Goal: Transaction & Acquisition: Book appointment/travel/reservation

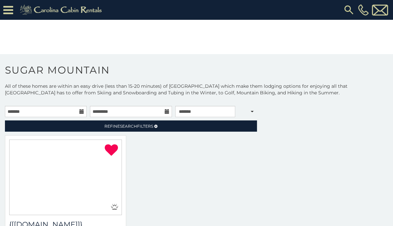
select select "**********"
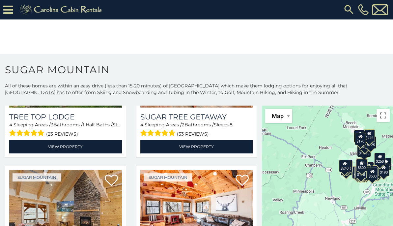
scroll to position [521, 0]
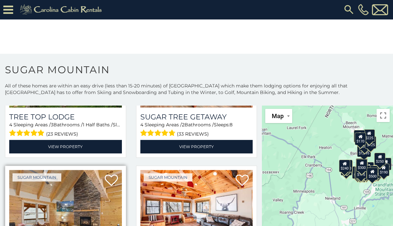
click at [75, 170] on img at bounding box center [65, 208] width 113 height 76
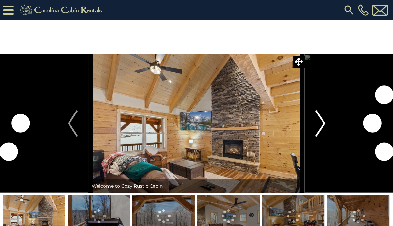
click at [322, 127] on img "Next" at bounding box center [321, 123] width 10 height 26
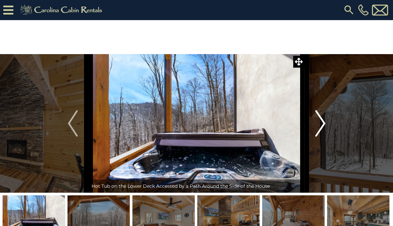
click at [317, 125] on img "Next" at bounding box center [321, 123] width 10 height 26
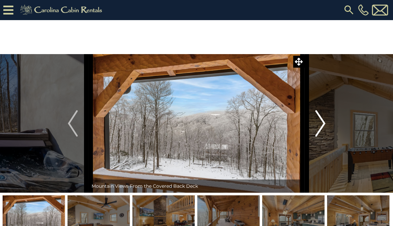
click at [318, 123] on img "Next" at bounding box center [321, 123] width 10 height 26
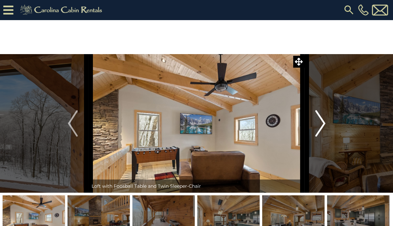
click at [319, 125] on img "Next" at bounding box center [321, 123] width 10 height 26
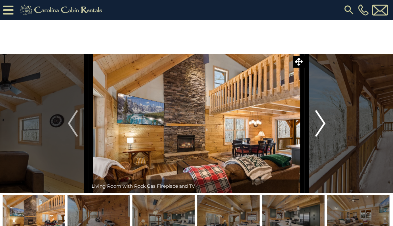
click at [319, 125] on img "Next" at bounding box center [321, 123] width 10 height 26
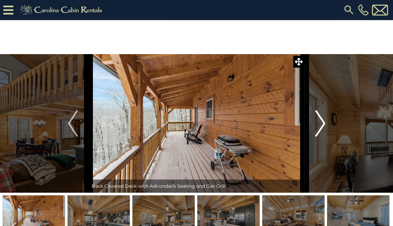
click at [321, 123] on img "Next" at bounding box center [321, 123] width 10 height 26
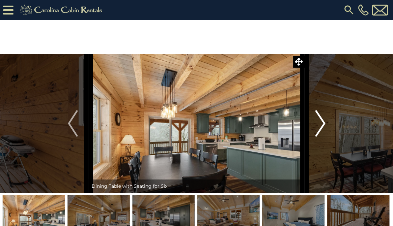
click at [320, 128] on img "Next" at bounding box center [321, 123] width 10 height 26
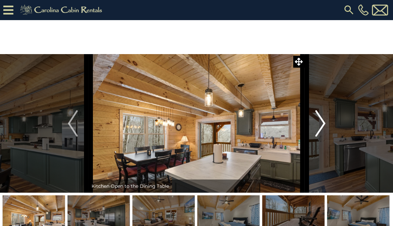
click at [320, 129] on img "Next" at bounding box center [321, 123] width 10 height 26
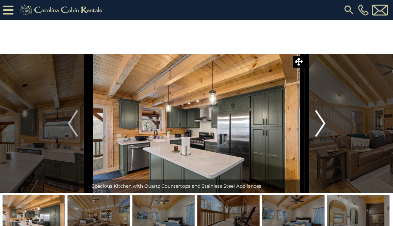
click at [321, 126] on img "Next" at bounding box center [321, 123] width 10 height 26
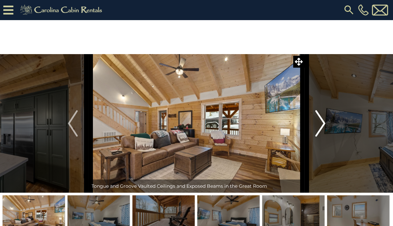
click at [318, 126] on img "Next" at bounding box center [321, 123] width 10 height 26
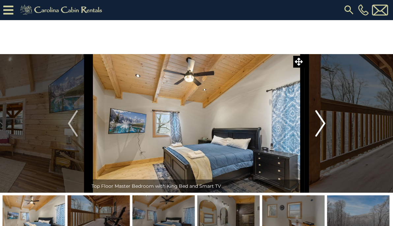
click at [323, 125] on img "Next" at bounding box center [321, 123] width 10 height 26
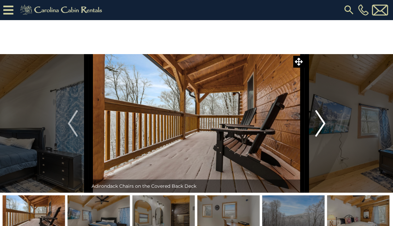
click at [325, 127] on img "Next" at bounding box center [321, 123] width 10 height 26
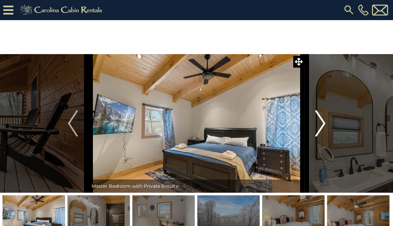
click at [321, 128] on img "Next" at bounding box center [321, 123] width 10 height 26
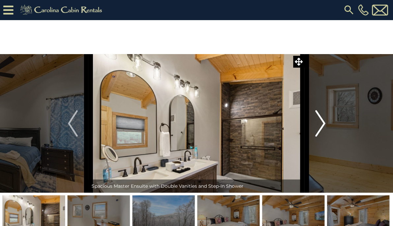
click at [324, 129] on img "Next" at bounding box center [321, 123] width 10 height 26
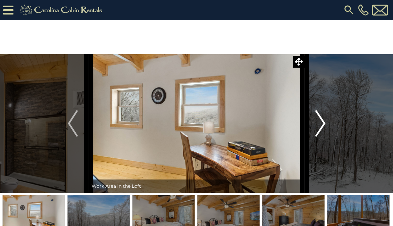
click at [327, 123] on button "Next" at bounding box center [320, 123] width 31 height 139
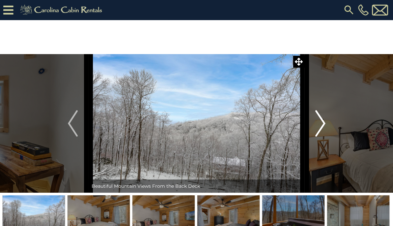
click at [321, 126] on img "Next" at bounding box center [321, 123] width 10 height 26
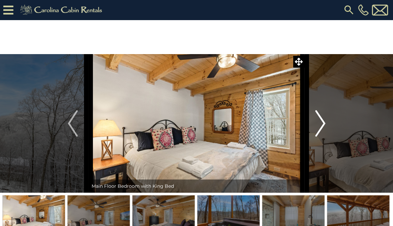
click at [324, 121] on img "Next" at bounding box center [321, 123] width 10 height 26
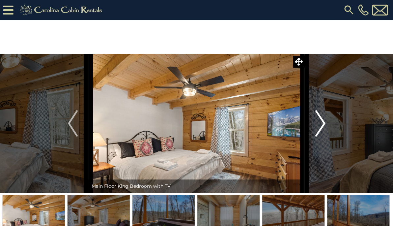
click at [317, 127] on img "Next" at bounding box center [321, 123] width 10 height 26
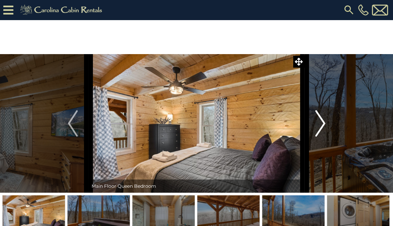
click at [320, 127] on img "Next" at bounding box center [321, 123] width 10 height 26
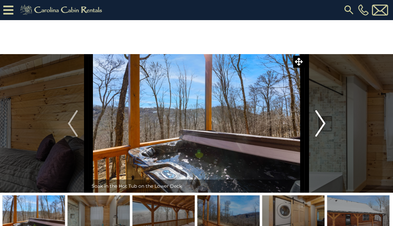
click at [321, 126] on img "Next" at bounding box center [321, 123] width 10 height 26
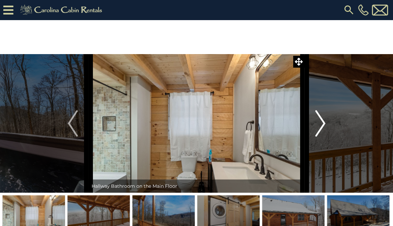
click at [322, 127] on img "Next" at bounding box center [321, 123] width 10 height 26
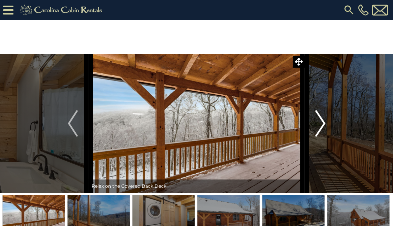
click at [323, 125] on img "Next" at bounding box center [321, 123] width 10 height 26
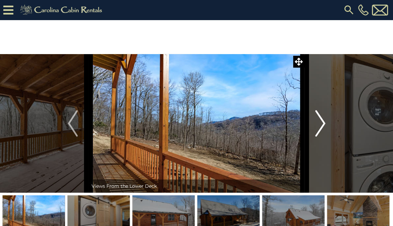
click at [323, 126] on img "Next" at bounding box center [321, 123] width 10 height 26
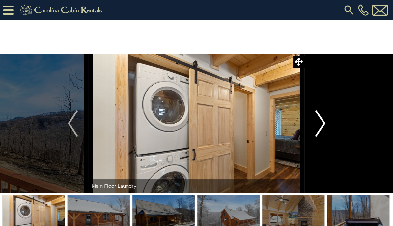
click at [321, 125] on img "Next" at bounding box center [321, 123] width 10 height 26
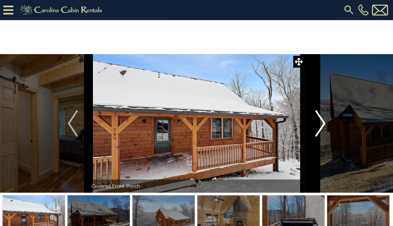
click at [320, 126] on img "Next" at bounding box center [321, 123] width 10 height 26
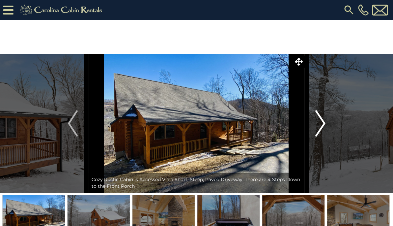
click at [322, 123] on img "Next" at bounding box center [321, 123] width 10 height 26
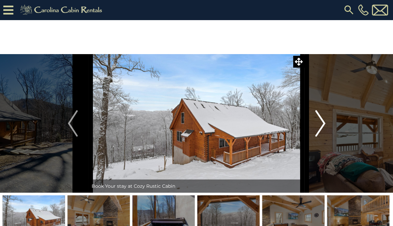
click at [317, 126] on img "Next" at bounding box center [321, 123] width 10 height 26
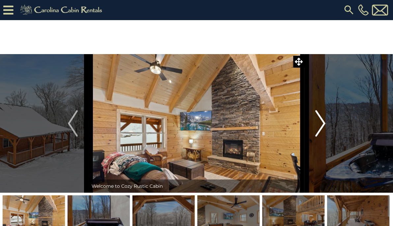
click at [322, 124] on img "Next" at bounding box center [321, 123] width 10 height 26
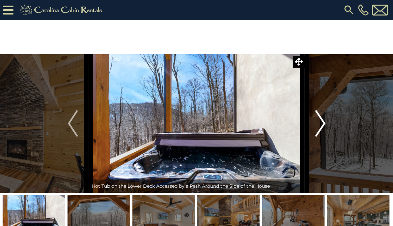
click at [321, 124] on img "Next" at bounding box center [321, 123] width 10 height 26
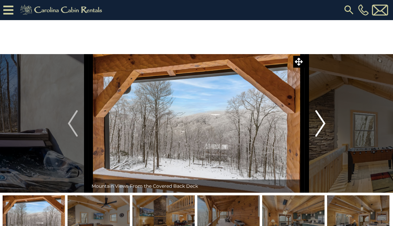
click at [318, 124] on img "Next" at bounding box center [321, 123] width 10 height 26
